Goal: Information Seeking & Learning: Understand process/instructions

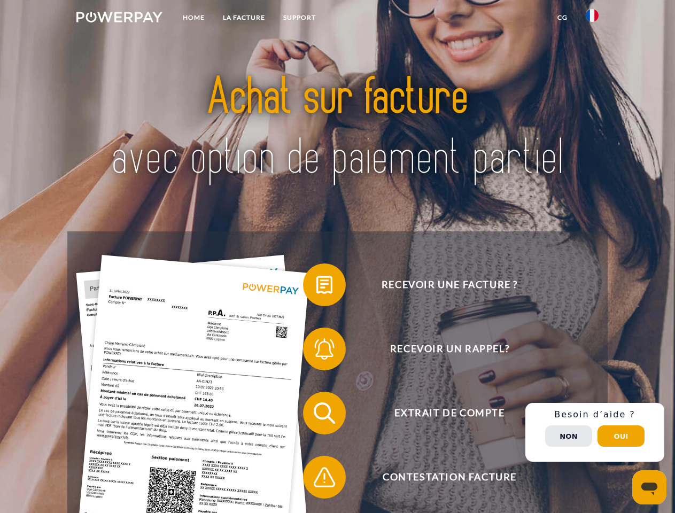
click at [119, 19] on img at bounding box center [119, 17] width 86 height 11
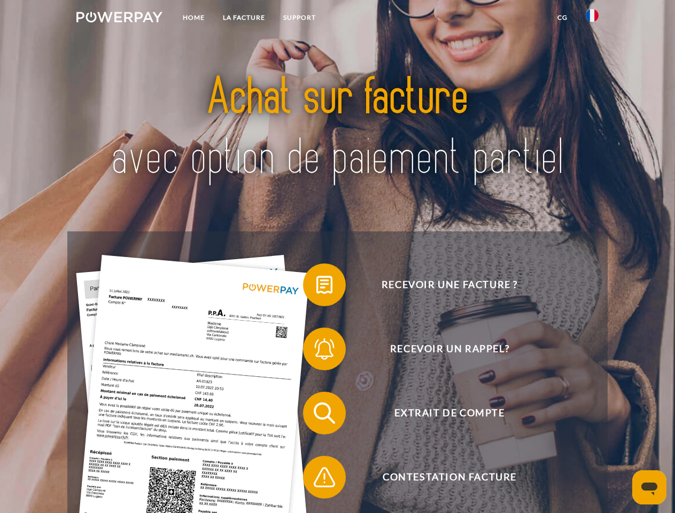
click at [592, 19] on img at bounding box center [592, 15] width 13 height 13
click at [562, 18] on link "CG" at bounding box center [563, 17] width 28 height 19
click at [317, 287] on span at bounding box center [308, 284] width 53 height 53
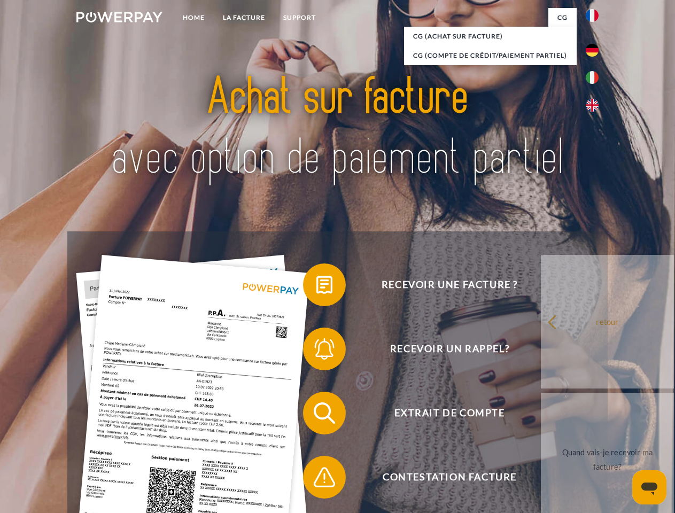
click at [317, 351] on span at bounding box center [308, 348] width 53 height 53
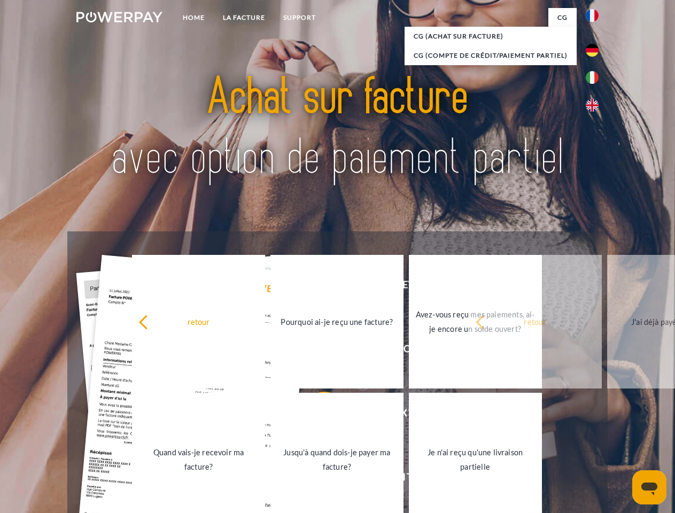
click at [317, 415] on link "Jusqu'à quand dois-je payer ma facture?" at bounding box center [337, 460] width 133 height 134
click at [317, 480] on span at bounding box center [308, 477] width 53 height 53
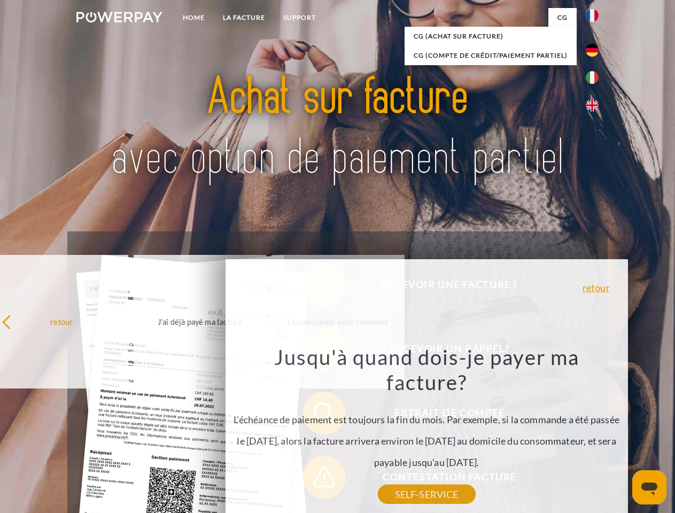
click at [595, 433] on div "Recevoir une facture ? Recevoir un rappel? Extrait de compte retour" at bounding box center [337, 446] width 540 height 428
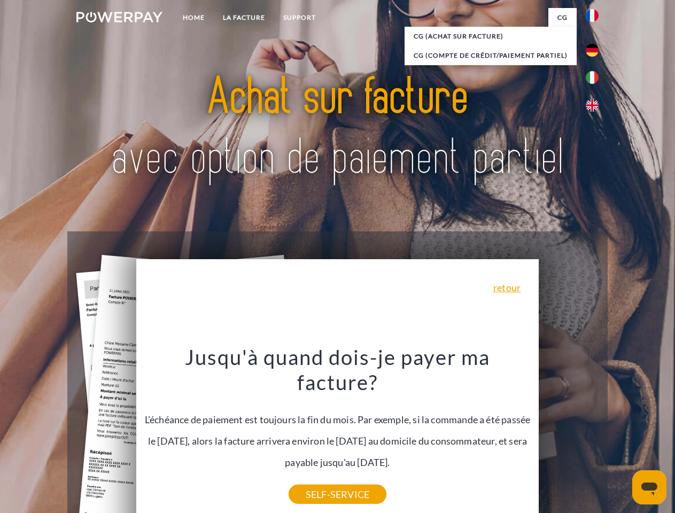
click at [569, 435] on span "Extrait de compte" at bounding box center [450, 413] width 262 height 43
click at [621, 436] on header "Home LA FACTURE Support" at bounding box center [337, 369] width 675 height 738
